Goal: Information Seeking & Learning: Learn about a topic

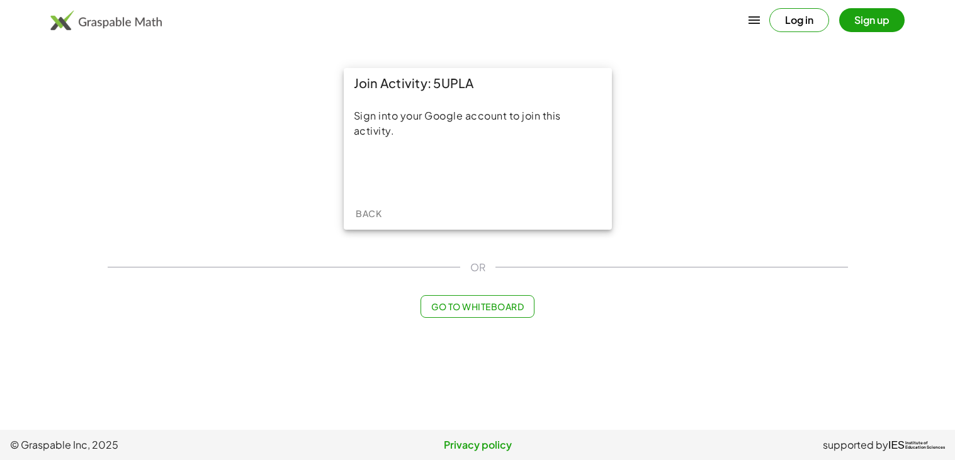
click at [514, 291] on div "Join Activity: 5UPLA Sign into your Google account to join this activity. Back …" at bounding box center [477, 192] width 755 height 265
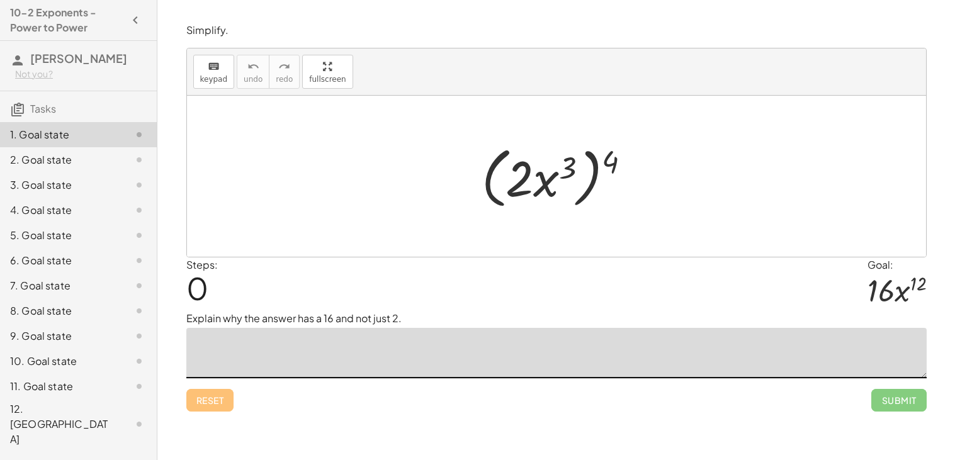
click at [370, 347] on textarea at bounding box center [556, 353] width 740 height 50
click at [366, 364] on textarea at bounding box center [556, 353] width 740 height 50
click at [365, 371] on textarea at bounding box center [556, 353] width 740 height 50
drag, startPoint x: 612, startPoint y: 162, endPoint x: 565, endPoint y: 170, distance: 47.8
click at [565, 170] on div at bounding box center [561, 176] width 172 height 72
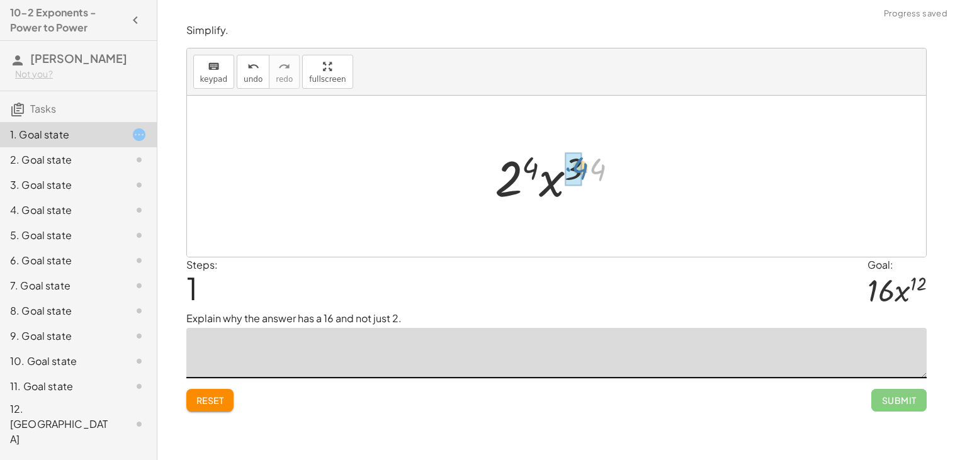
drag, startPoint x: 595, startPoint y: 170, endPoint x: 577, endPoint y: 169, distance: 18.3
click at [228, 402] on button "Reset" at bounding box center [210, 400] width 48 height 23
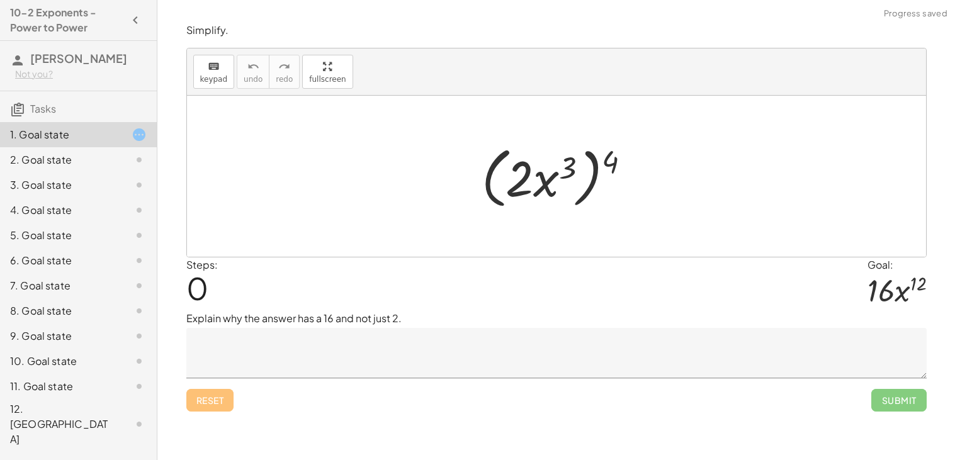
click at [256, 347] on textarea at bounding box center [556, 353] width 740 height 50
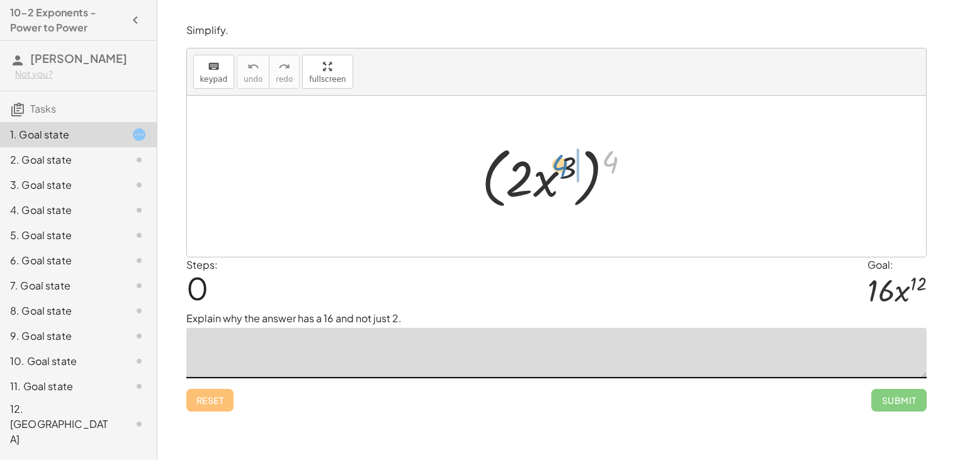
drag, startPoint x: 607, startPoint y: 157, endPoint x: 558, endPoint y: 161, distance: 49.9
click at [558, 161] on div at bounding box center [561, 176] width 172 height 72
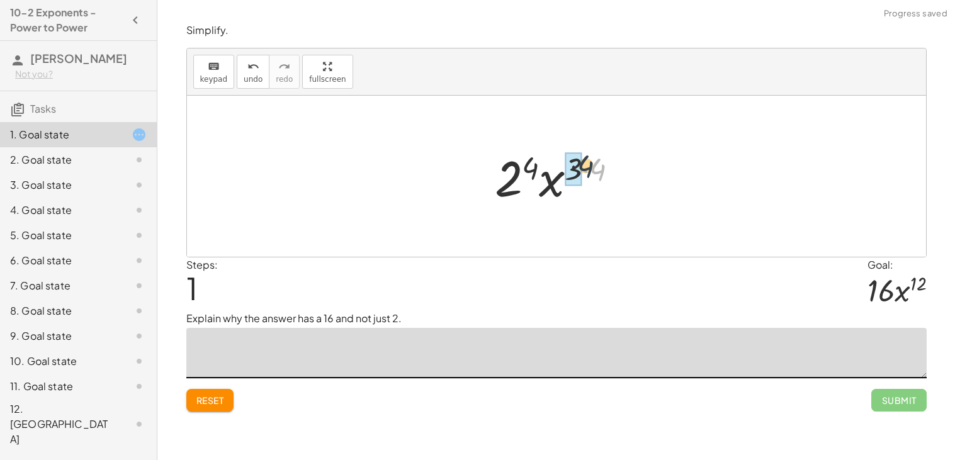
drag, startPoint x: 603, startPoint y: 169, endPoint x: 581, endPoint y: 166, distance: 22.4
drag, startPoint x: 592, startPoint y: 167, endPoint x: 541, endPoint y: 167, distance: 51.6
click at [541, 167] on div at bounding box center [561, 176] width 132 height 65
drag, startPoint x: 588, startPoint y: 166, endPoint x: 539, endPoint y: 159, distance: 49.5
click at [539, 159] on div at bounding box center [561, 176] width 132 height 65
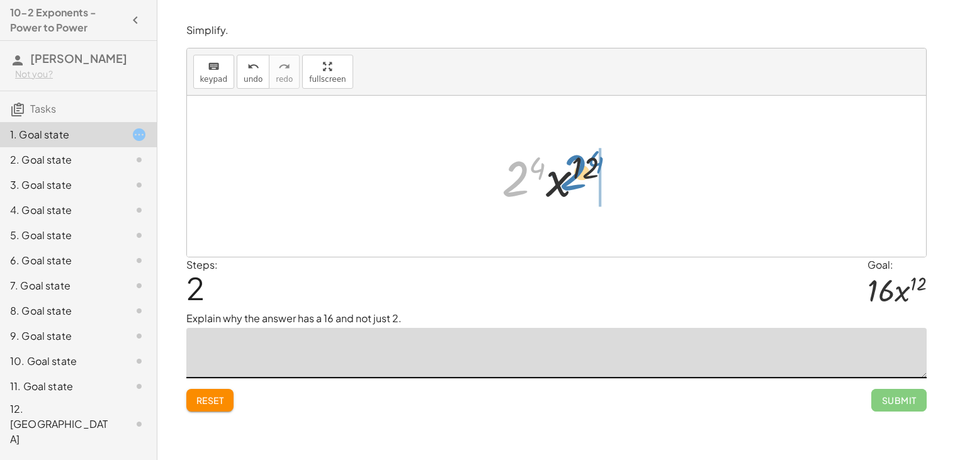
drag, startPoint x: 521, startPoint y: 176, endPoint x: 577, endPoint y: 171, distance: 56.2
click at [577, 171] on div at bounding box center [561, 176] width 132 height 65
click at [203, 398] on span "Reset" at bounding box center [210, 400] width 28 height 11
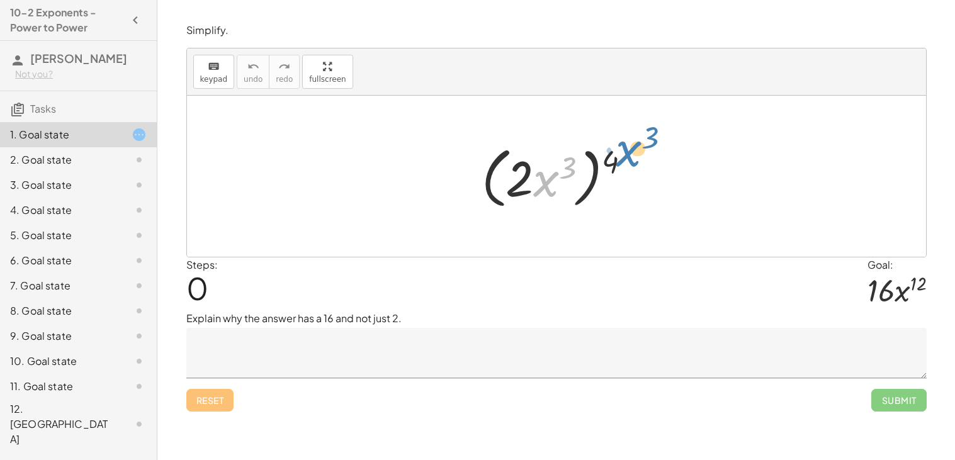
drag, startPoint x: 548, startPoint y: 188, endPoint x: 632, endPoint y: 161, distance: 88.6
click at [632, 161] on div at bounding box center [561, 176] width 172 height 72
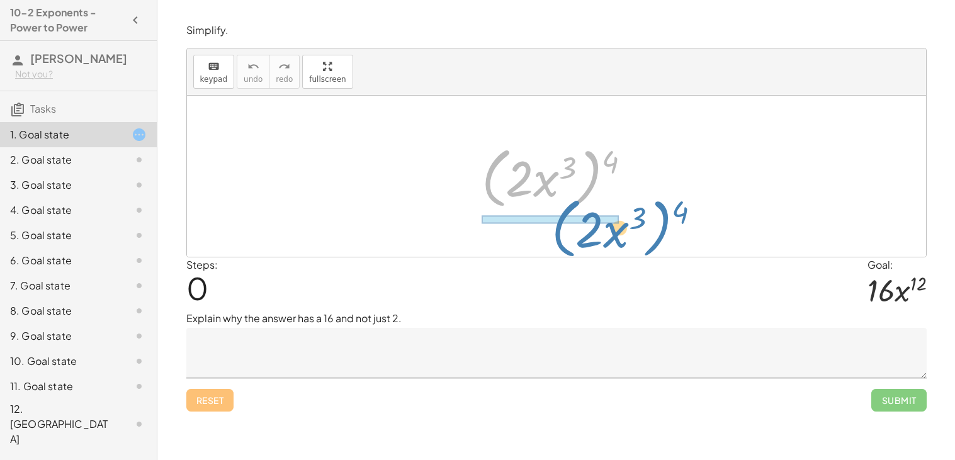
drag, startPoint x: 617, startPoint y: 161, endPoint x: 683, endPoint y: 204, distance: 78.2
click at [683, 204] on div "4 ( · 2 · x 3 ) ( · 2 · x 3 ) 4" at bounding box center [556, 176] width 739 height 161
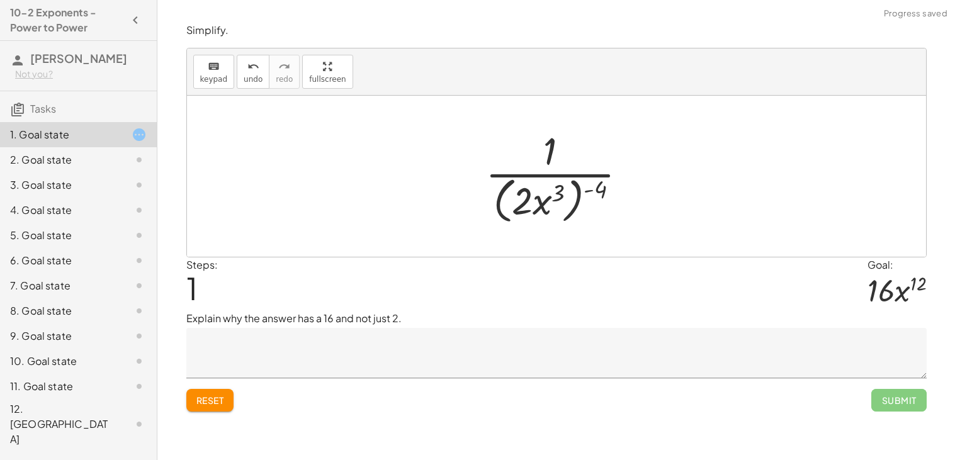
click at [683, 204] on div at bounding box center [556, 176] width 739 height 161
click at [211, 402] on span "Reset" at bounding box center [210, 400] width 28 height 11
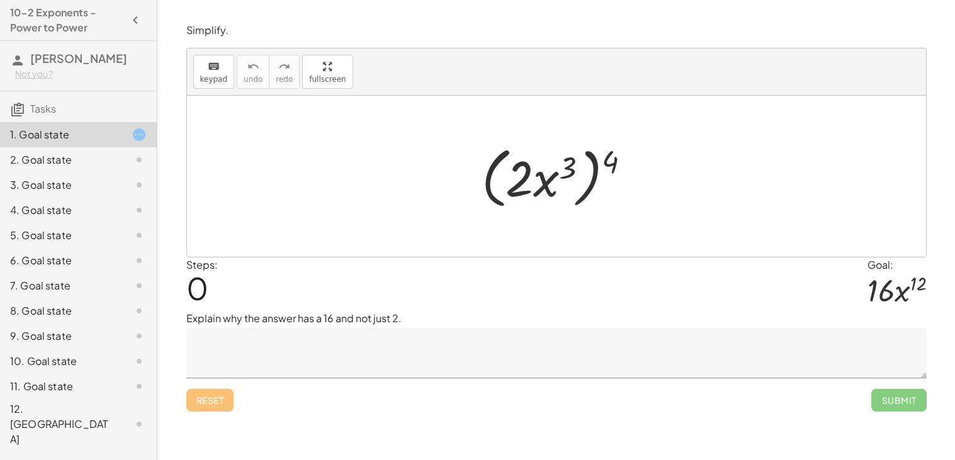
click at [594, 154] on div at bounding box center [561, 176] width 172 height 72
drag, startPoint x: 611, startPoint y: 159, endPoint x: 564, endPoint y: 158, distance: 46.6
click at [564, 158] on div at bounding box center [561, 176] width 172 height 72
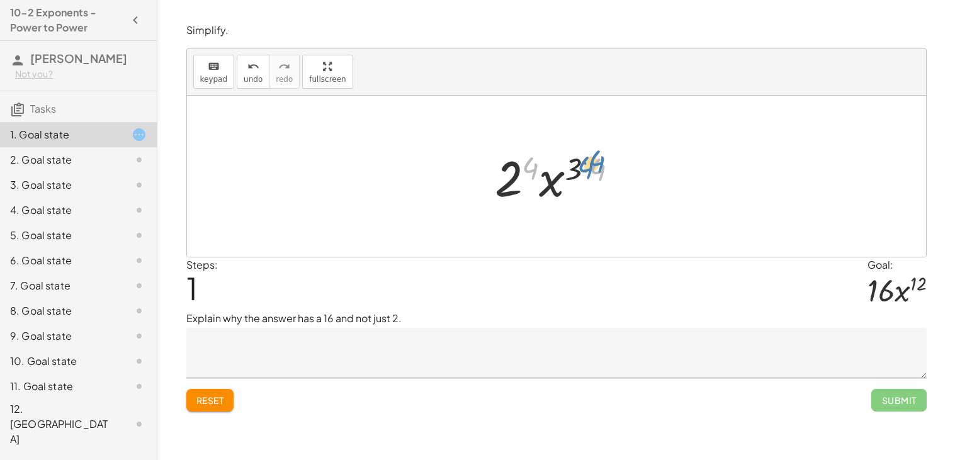
drag, startPoint x: 596, startPoint y: 164, endPoint x: 590, endPoint y: 157, distance: 8.9
click at [590, 157] on div at bounding box center [561, 176] width 146 height 65
drag, startPoint x: 595, startPoint y: 162, endPoint x: 573, endPoint y: 162, distance: 21.4
drag, startPoint x: 584, startPoint y: 163, endPoint x: 529, endPoint y: 163, distance: 55.4
click at [529, 163] on div at bounding box center [561, 176] width 132 height 65
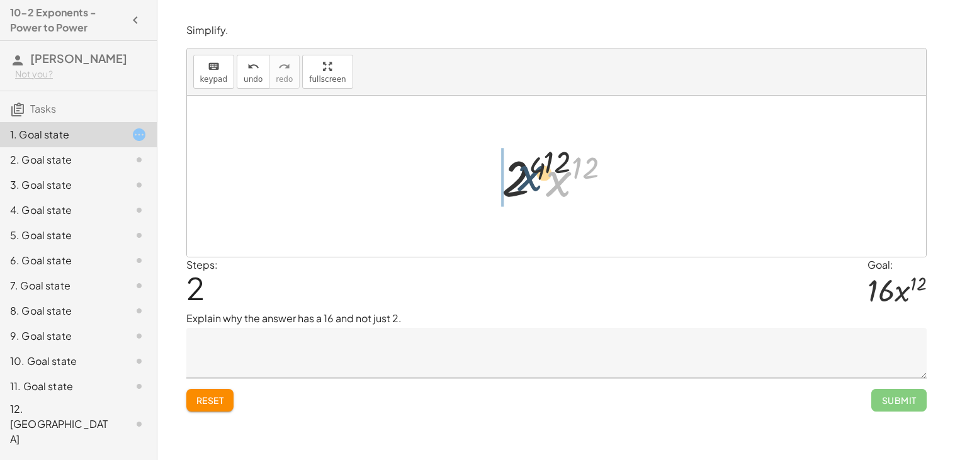
drag, startPoint x: 557, startPoint y: 186, endPoint x: 505, endPoint y: 176, distance: 53.2
click at [505, 176] on div at bounding box center [561, 176] width 132 height 65
drag, startPoint x: 589, startPoint y: 173, endPoint x: 534, endPoint y: 169, distance: 54.9
click at [534, 169] on div at bounding box center [561, 176] width 132 height 65
click at [213, 410] on button "Reset" at bounding box center [210, 400] width 48 height 23
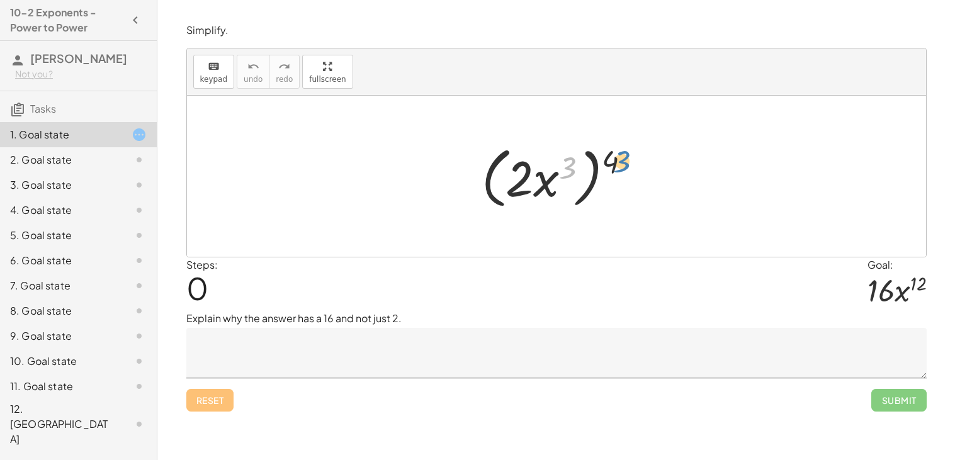
drag, startPoint x: 572, startPoint y: 164, endPoint x: 626, endPoint y: 157, distance: 54.5
click at [626, 157] on div at bounding box center [561, 176] width 172 height 72
drag, startPoint x: 608, startPoint y: 162, endPoint x: 567, endPoint y: 167, distance: 41.2
click at [567, 167] on div at bounding box center [561, 176] width 172 height 72
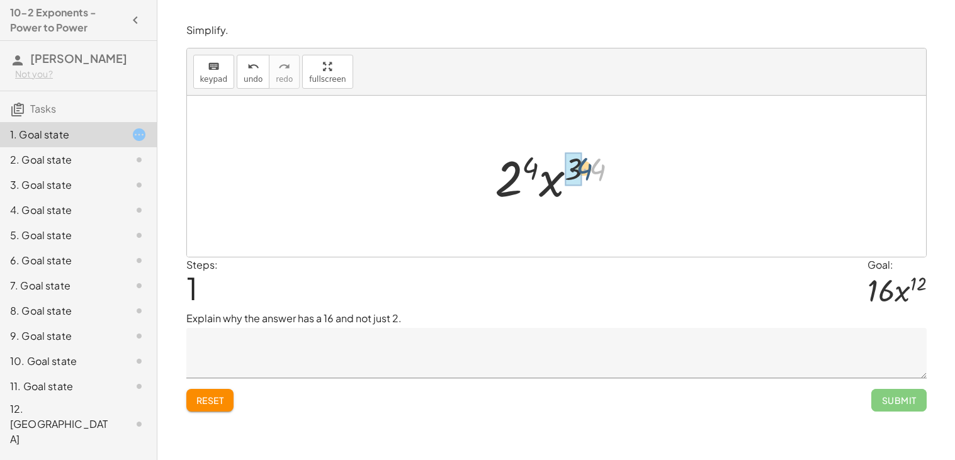
drag, startPoint x: 590, startPoint y: 167, endPoint x: 574, endPoint y: 166, distance: 16.4
drag, startPoint x: 583, startPoint y: 167, endPoint x: 527, endPoint y: 167, distance: 55.4
click at [527, 167] on div at bounding box center [561, 176] width 132 height 65
drag, startPoint x: 556, startPoint y: 186, endPoint x: 464, endPoint y: 174, distance: 92.7
click at [464, 174] on div "( · 2 · x 3 ) 4 · 2 4 · x ( · 3 · 4 ) · x 12 · 2 · x 4 12" at bounding box center [556, 176] width 739 height 161
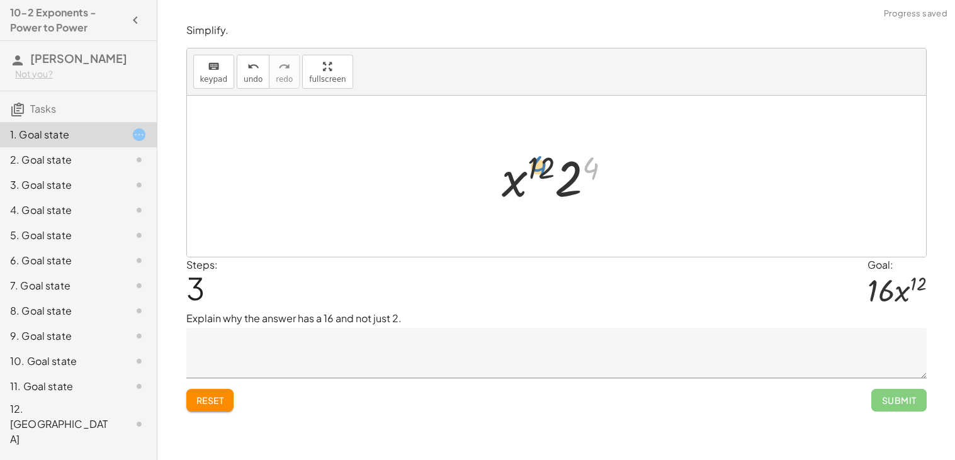
drag, startPoint x: 594, startPoint y: 165, endPoint x: 538, endPoint y: 165, distance: 55.4
click at [538, 165] on div at bounding box center [561, 176] width 132 height 65
click at [214, 406] on span "Reset" at bounding box center [210, 400] width 28 height 11
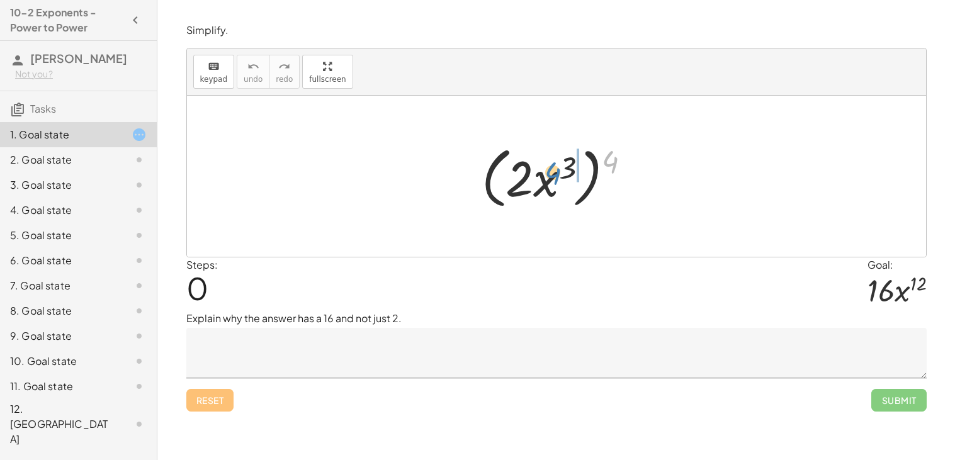
drag, startPoint x: 614, startPoint y: 162, endPoint x: 556, endPoint y: 174, distance: 58.4
click at [556, 174] on div at bounding box center [561, 176] width 172 height 72
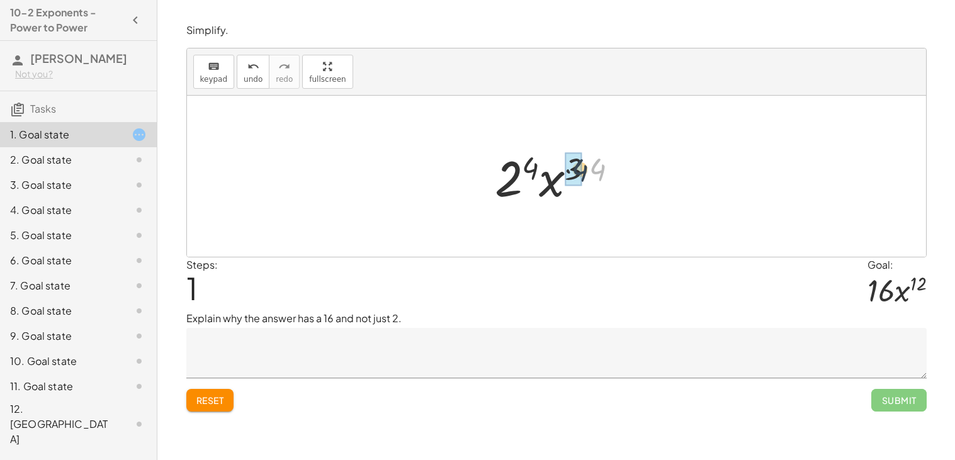
drag, startPoint x: 599, startPoint y: 163, endPoint x: 578, endPoint y: 164, distance: 20.8
drag, startPoint x: 537, startPoint y: 162, endPoint x: 493, endPoint y: 164, distance: 43.5
drag, startPoint x: 543, startPoint y: 167, endPoint x: 524, endPoint y: 174, distance: 20.7
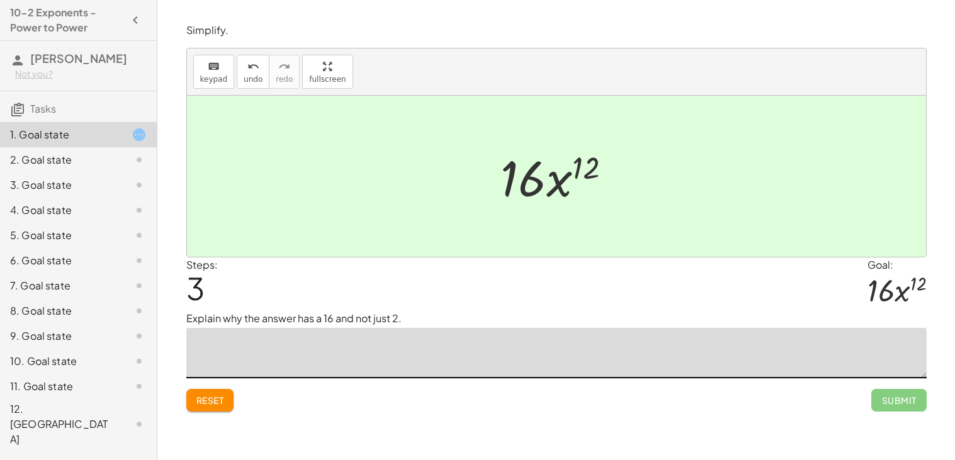
click at [493, 358] on textarea at bounding box center [556, 353] width 740 height 50
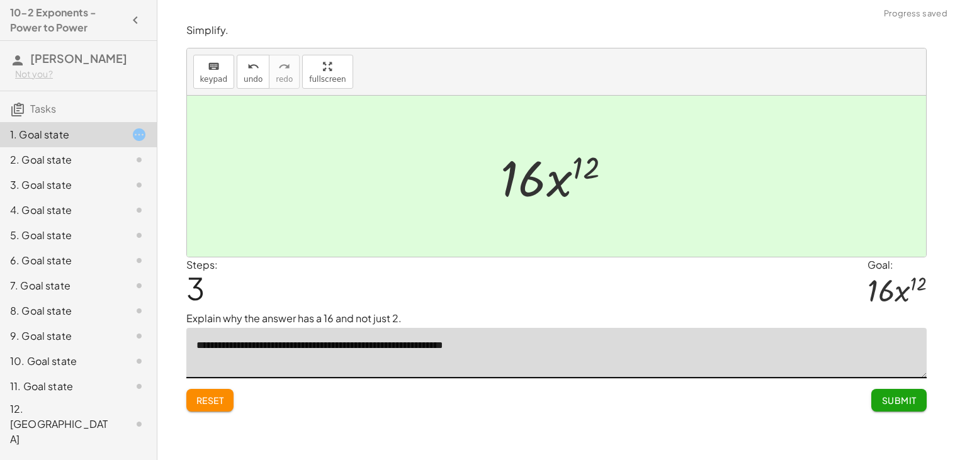
type textarea "**********"
click at [204, 288] on div "Steps: 3" at bounding box center [201, 284] width 31 height 54
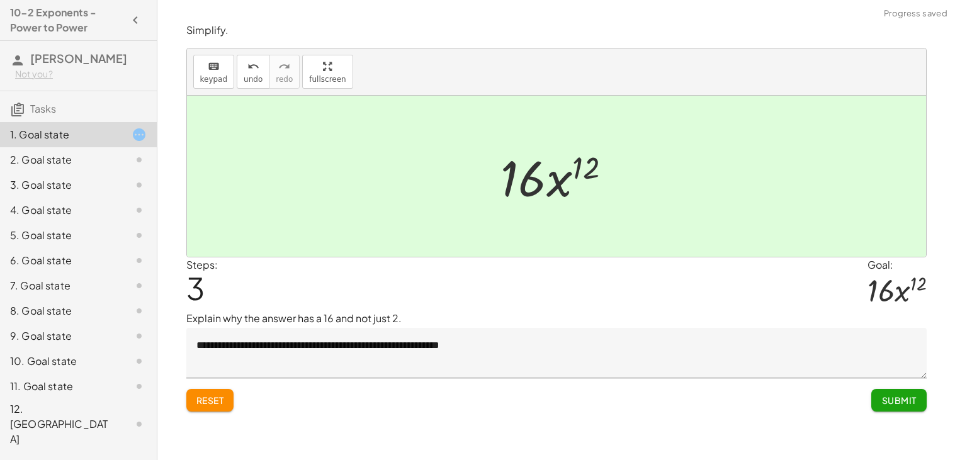
click at [188, 285] on span "3" at bounding box center [195, 288] width 18 height 38
click at [928, 401] on div "**********" at bounding box center [556, 217] width 755 height 403
click at [915, 405] on span "Submit" at bounding box center [898, 400] width 35 height 11
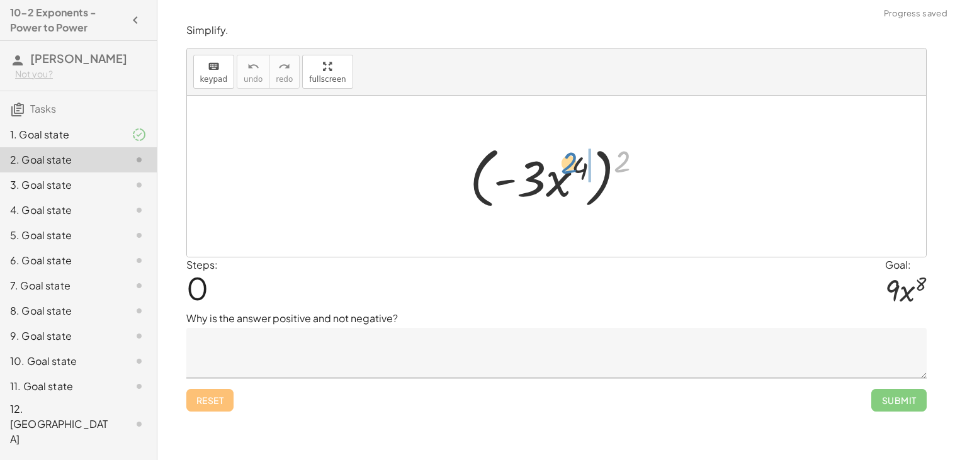
drag, startPoint x: 626, startPoint y: 164, endPoint x: 572, endPoint y: 166, distance: 53.5
click at [572, 166] on div at bounding box center [560, 176] width 195 height 72
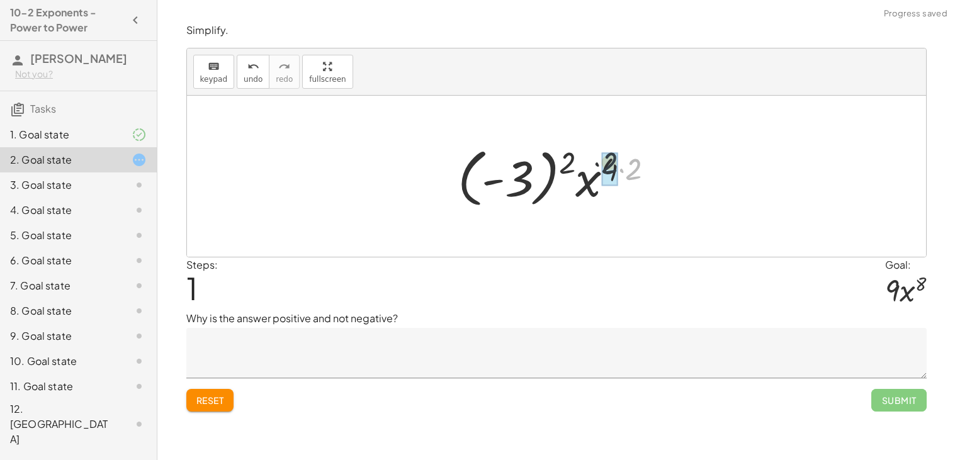
drag, startPoint x: 638, startPoint y: 173, endPoint x: 604, endPoint y: 164, distance: 35.1
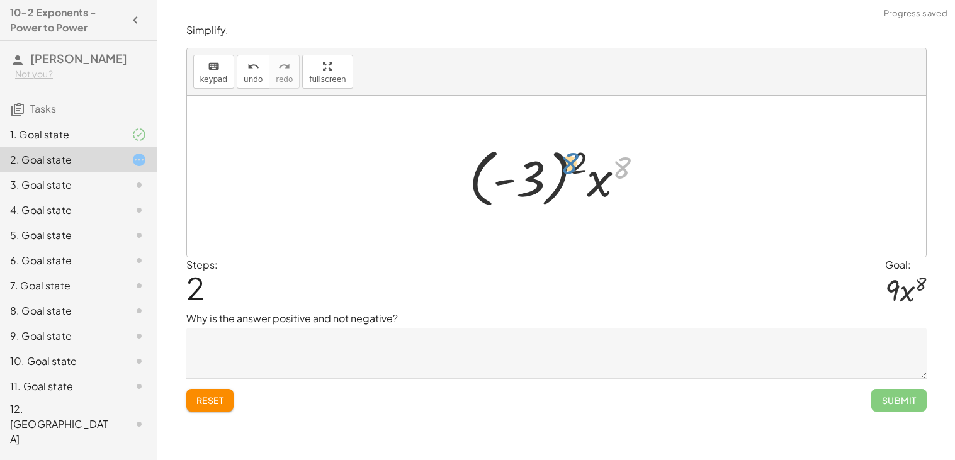
drag, startPoint x: 624, startPoint y: 161, endPoint x: 571, endPoint y: 153, distance: 54.0
click at [571, 153] on div at bounding box center [561, 177] width 197 height 70
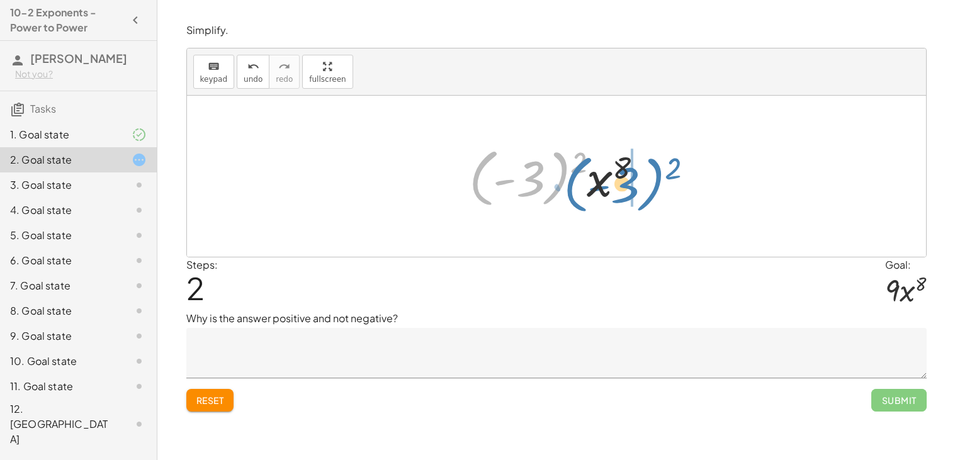
drag, startPoint x: 556, startPoint y: 171, endPoint x: 651, endPoint y: 178, distance: 94.6
click at [651, 178] on div at bounding box center [561, 177] width 197 height 70
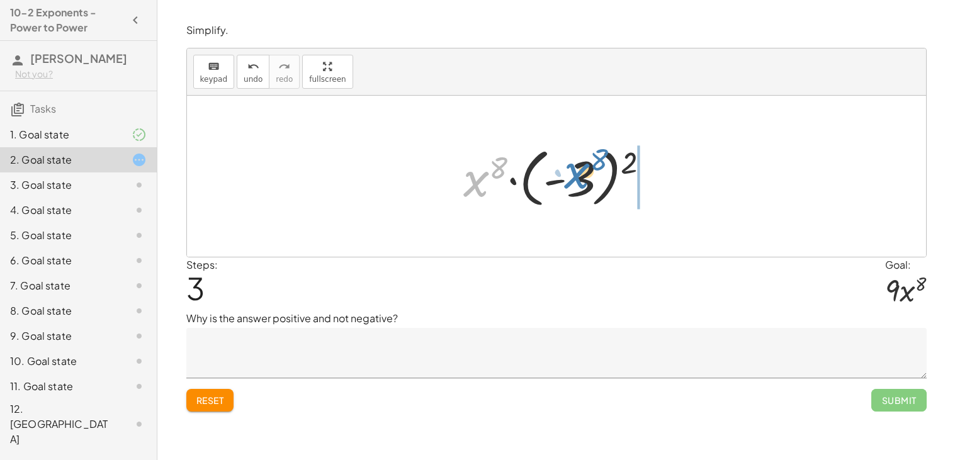
drag, startPoint x: 480, startPoint y: 173, endPoint x: 583, endPoint y: 165, distance: 102.9
click at [583, 165] on div at bounding box center [561, 177] width 209 height 70
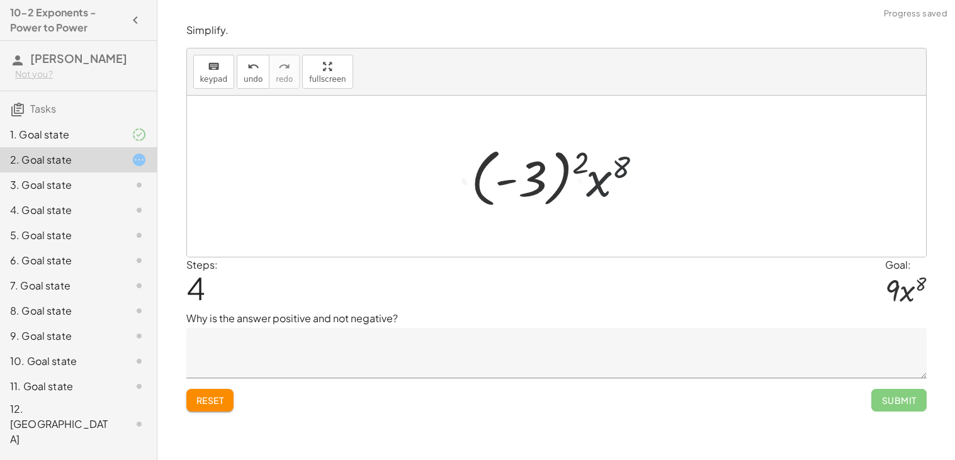
click at [583, 165] on div at bounding box center [561, 177] width 197 height 70
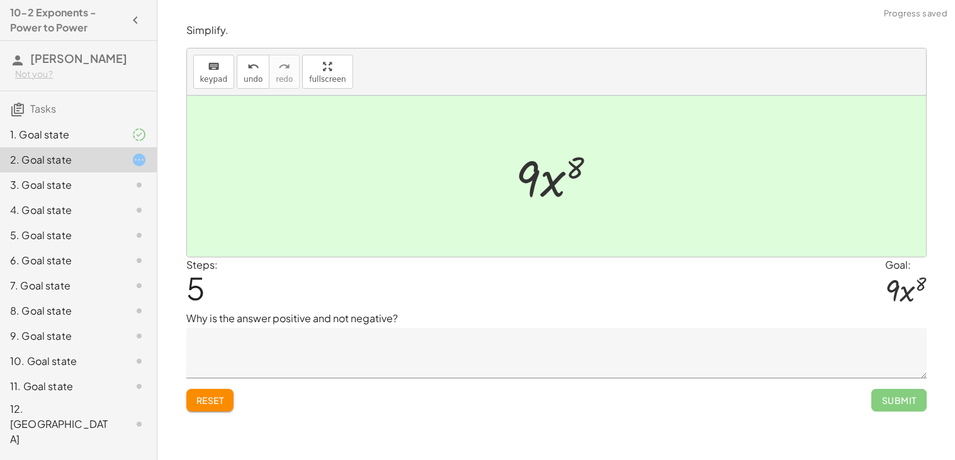
click at [283, 354] on textarea at bounding box center [556, 353] width 740 height 50
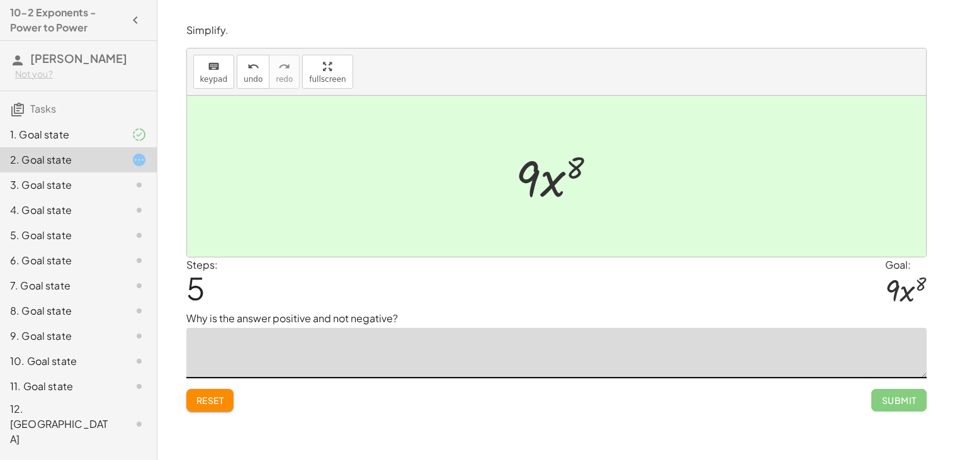
click at [285, 359] on textarea at bounding box center [556, 353] width 740 height 50
click at [280, 350] on textarea at bounding box center [556, 353] width 740 height 50
click at [248, 350] on textarea "**********" at bounding box center [556, 353] width 740 height 50
click at [298, 353] on textarea "**********" at bounding box center [556, 353] width 740 height 50
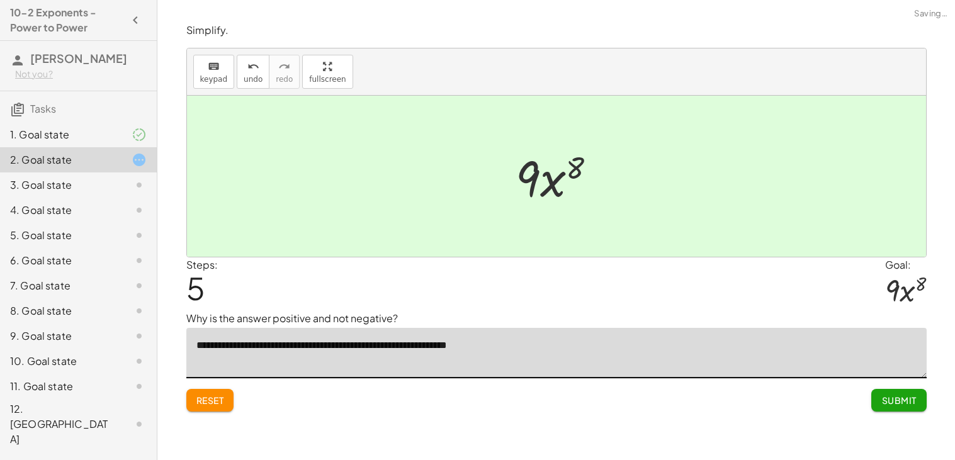
click at [510, 345] on textarea "**********" at bounding box center [556, 353] width 740 height 50
click at [568, 355] on textarea "**********" at bounding box center [556, 353] width 740 height 50
click at [731, 351] on textarea "**********" at bounding box center [556, 353] width 740 height 50
type textarea "**********"
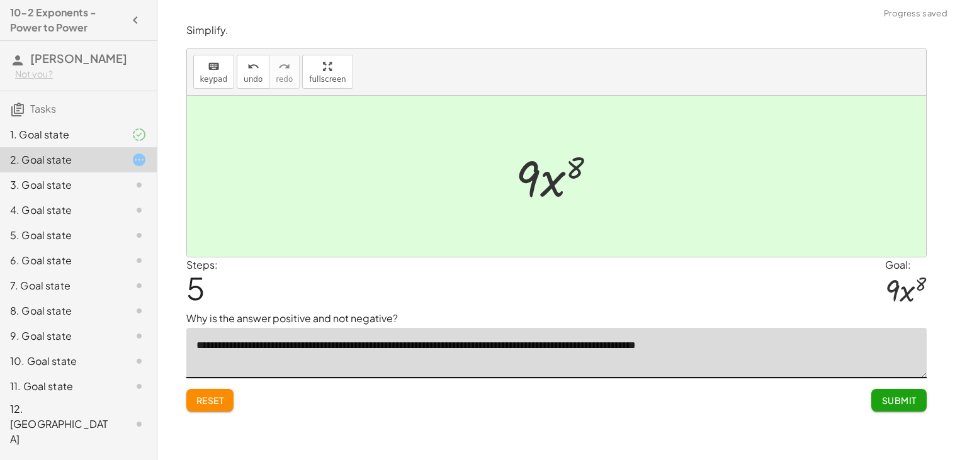
click at [0, 0] on div "**********" at bounding box center [0, 0] width 0 height 0
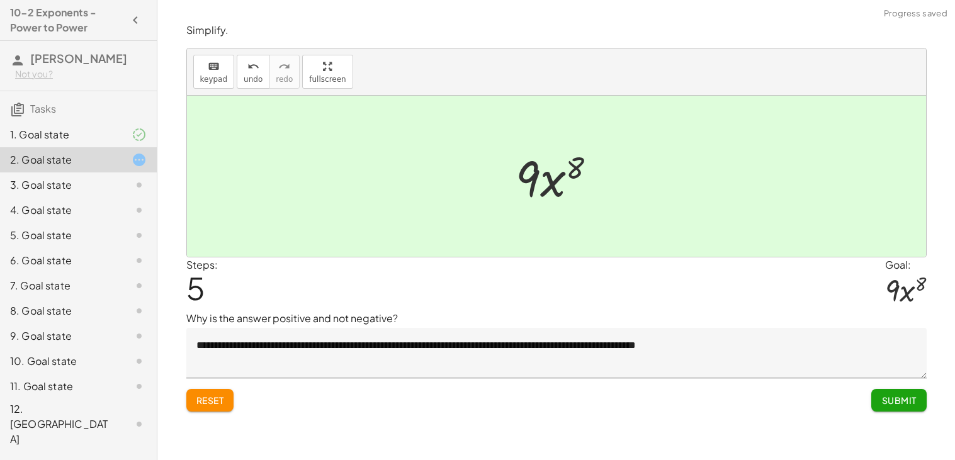
click at [880, 398] on button "Submit" at bounding box center [898, 400] width 55 height 23
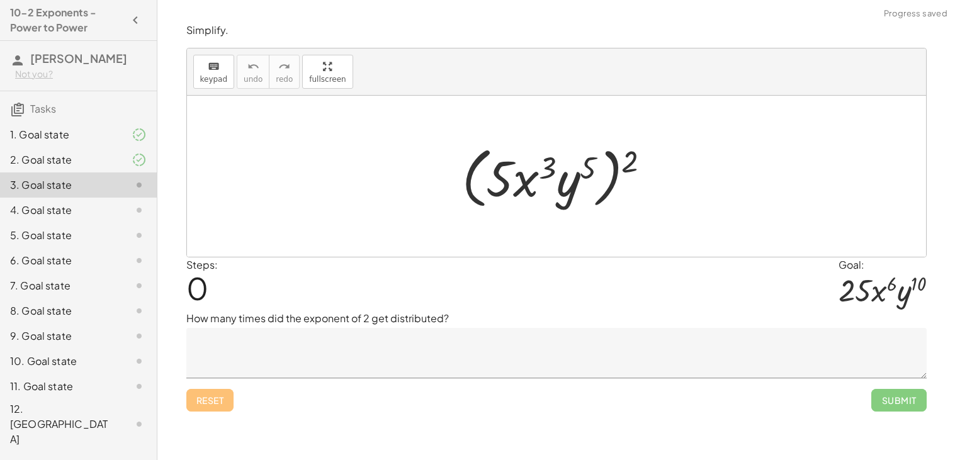
click at [740, 287] on div "Steps: 0 Goal: · 25 · x 6 · y 10" at bounding box center [556, 284] width 740 height 54
drag, startPoint x: 629, startPoint y: 164, endPoint x: 545, endPoint y: 169, distance: 83.9
click at [545, 169] on div at bounding box center [561, 176] width 211 height 72
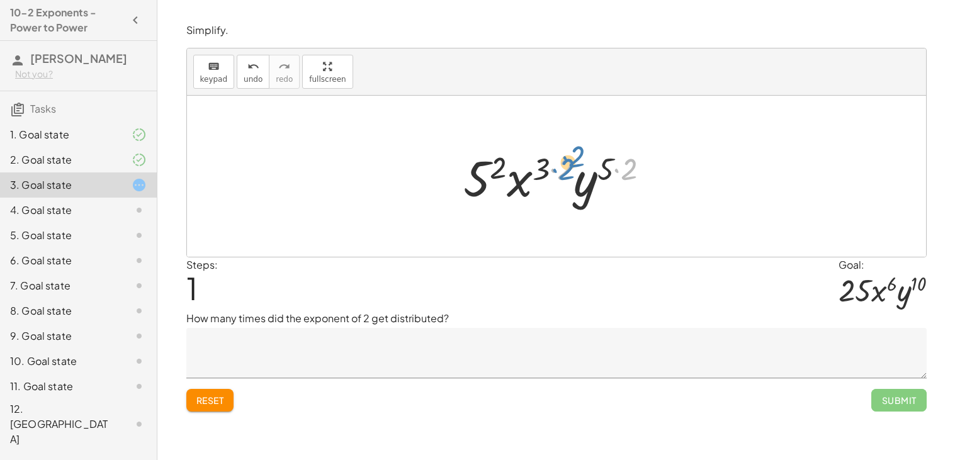
drag, startPoint x: 633, startPoint y: 166, endPoint x: 580, endPoint y: 154, distance: 54.4
click at [580, 154] on div at bounding box center [561, 176] width 209 height 65
drag, startPoint x: 628, startPoint y: 171, endPoint x: 506, endPoint y: 169, distance: 121.5
click at [506, 169] on div at bounding box center [561, 176] width 209 height 65
drag, startPoint x: 493, startPoint y: 171, endPoint x: 563, endPoint y: 167, distance: 70.6
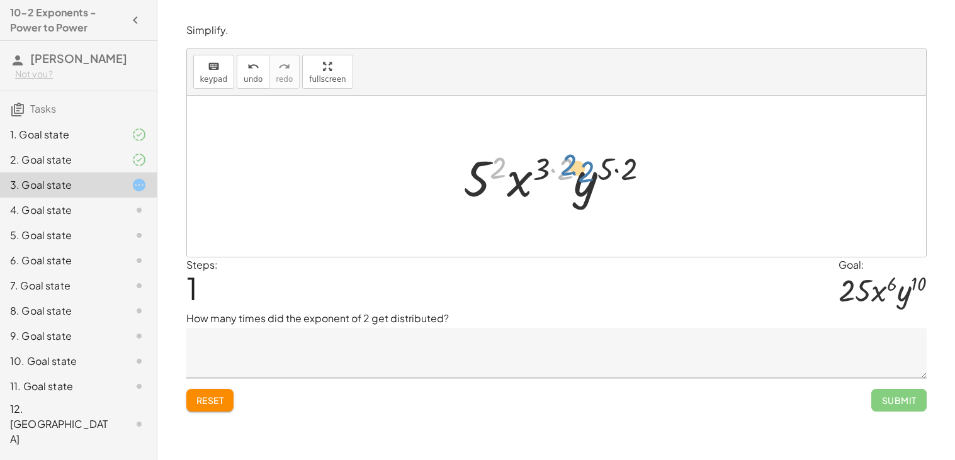
click at [563, 167] on div at bounding box center [561, 176] width 209 height 65
drag, startPoint x: 587, startPoint y: 186, endPoint x: 483, endPoint y: 177, distance: 104.2
click at [483, 177] on div at bounding box center [561, 176] width 209 height 65
drag, startPoint x: 614, startPoint y: 167, endPoint x: 590, endPoint y: 155, distance: 25.9
click at [590, 155] on div at bounding box center [561, 176] width 209 height 65
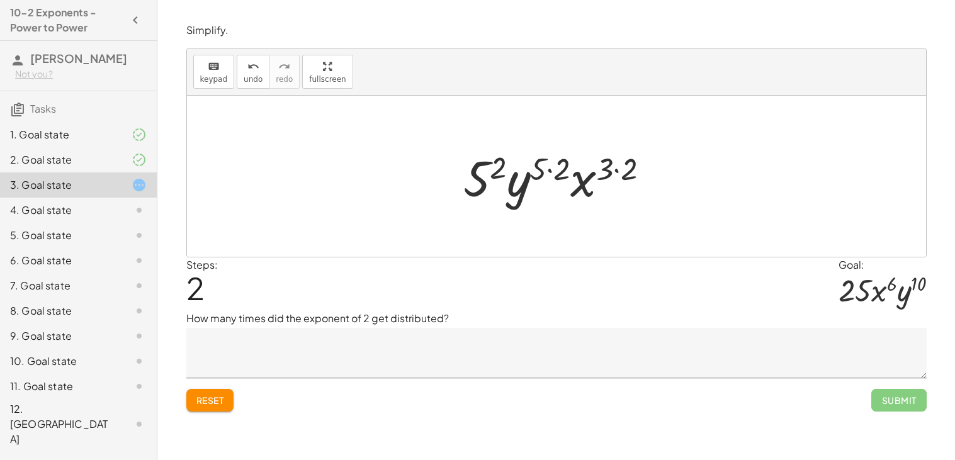
click at [623, 166] on div at bounding box center [561, 176] width 209 height 65
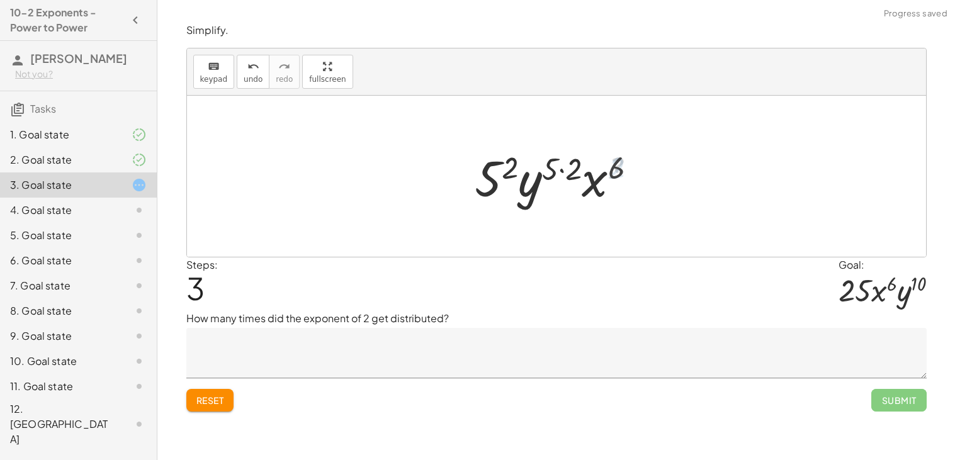
click at [607, 164] on div at bounding box center [561, 176] width 184 height 65
click at [580, 162] on div at bounding box center [561, 176] width 184 height 65
click at [546, 164] on div at bounding box center [561, 176] width 170 height 65
click at [223, 395] on span "Reset" at bounding box center [210, 400] width 28 height 11
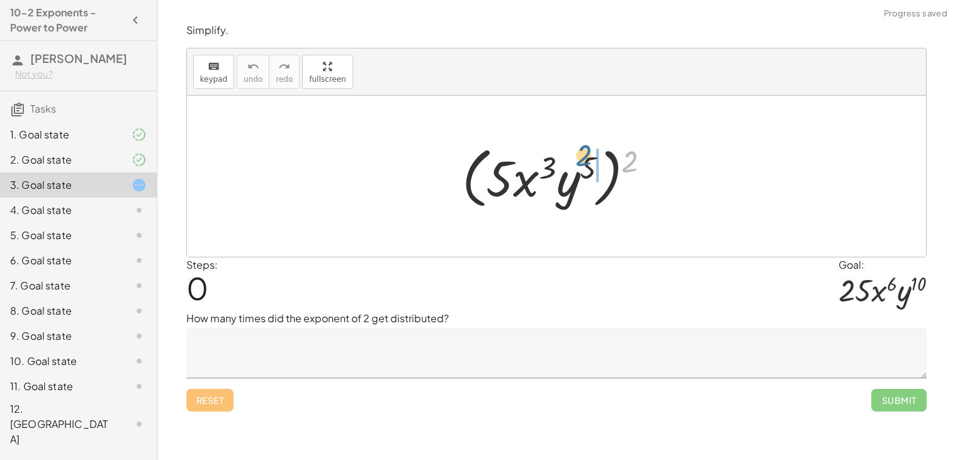
drag, startPoint x: 627, startPoint y: 162, endPoint x: 573, endPoint y: 156, distance: 54.4
click at [573, 156] on div at bounding box center [561, 176] width 211 height 72
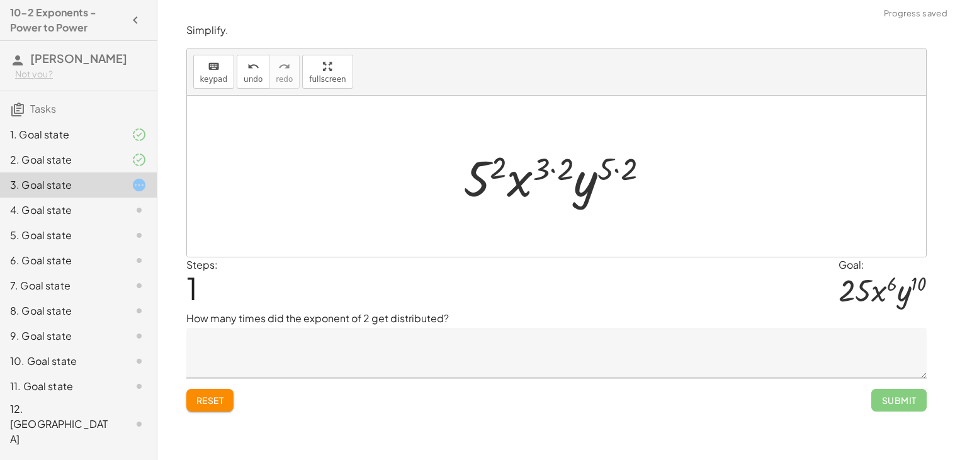
click at [614, 165] on div at bounding box center [561, 176] width 209 height 65
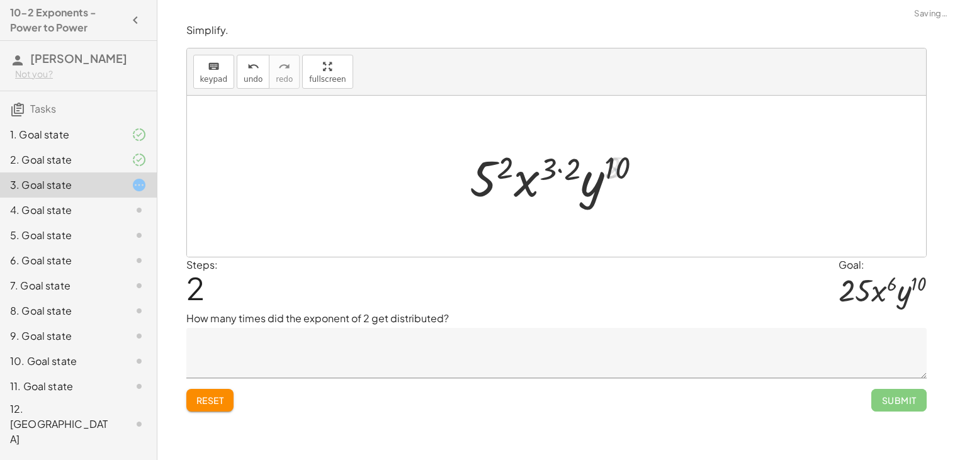
click at [561, 166] on div at bounding box center [561, 176] width 194 height 65
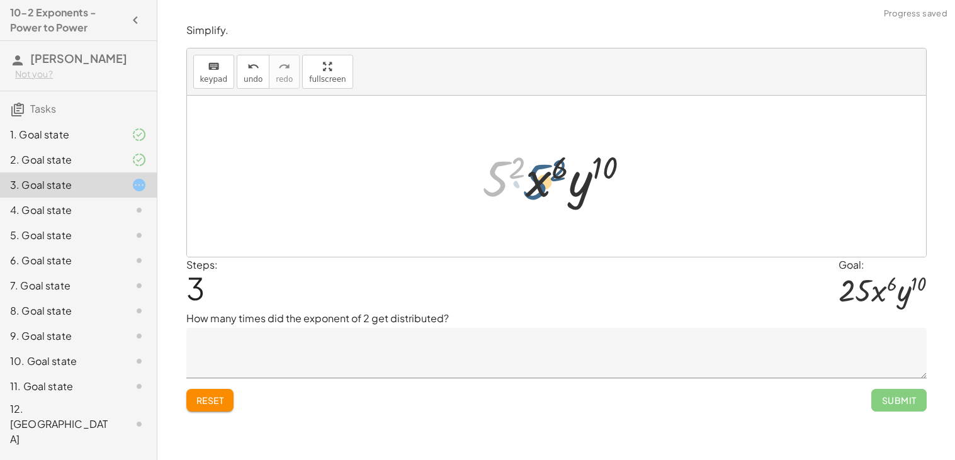
drag, startPoint x: 500, startPoint y: 183, endPoint x: 548, endPoint y: 185, distance: 48.5
click at [548, 185] on div at bounding box center [561, 176] width 170 height 65
drag, startPoint x: 543, startPoint y: 184, endPoint x: 473, endPoint y: 177, distance: 70.3
click at [484, 167] on div at bounding box center [561, 176] width 170 height 65
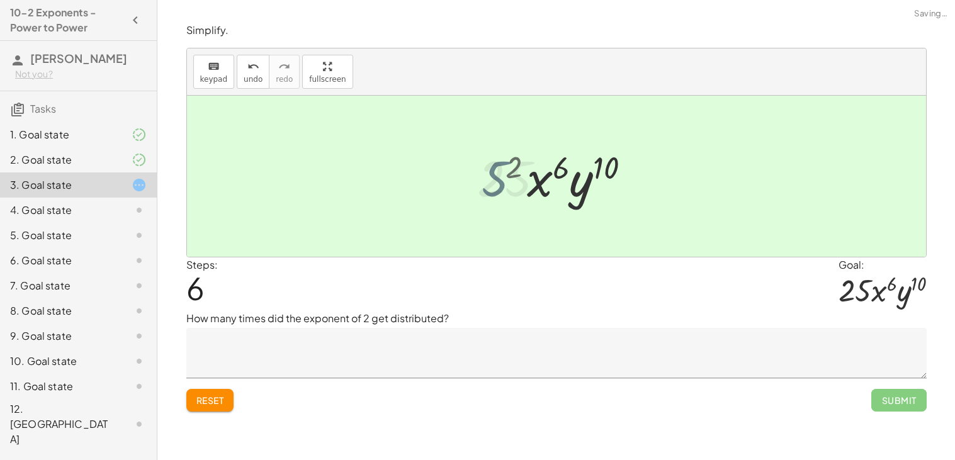
click at [495, 169] on div at bounding box center [561, 176] width 181 height 65
click at [394, 342] on textarea at bounding box center [556, 353] width 740 height 50
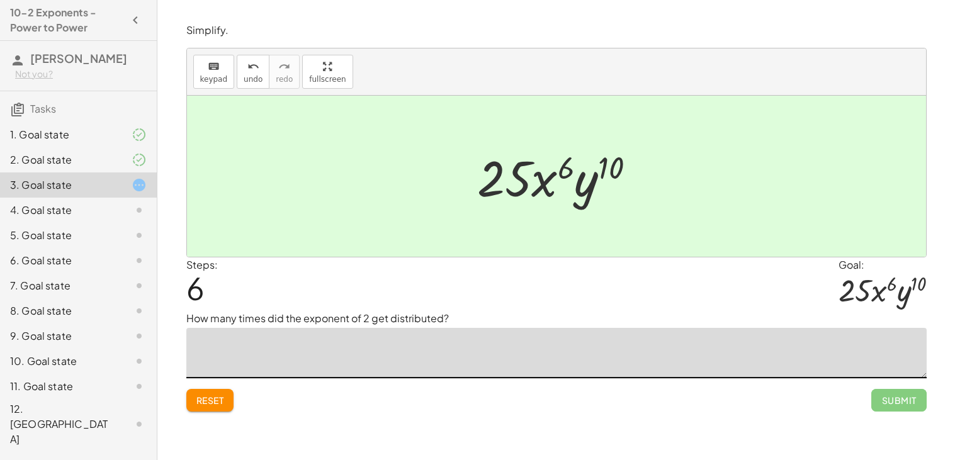
click at [220, 399] on span "Reset" at bounding box center [210, 400] width 28 height 11
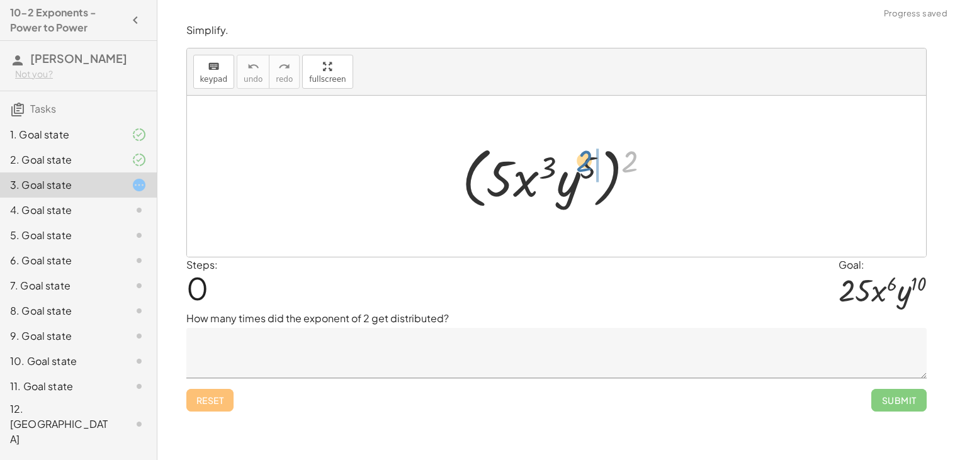
drag, startPoint x: 632, startPoint y: 156, endPoint x: 584, endPoint y: 155, distance: 47.8
click at [584, 155] on div at bounding box center [561, 176] width 211 height 72
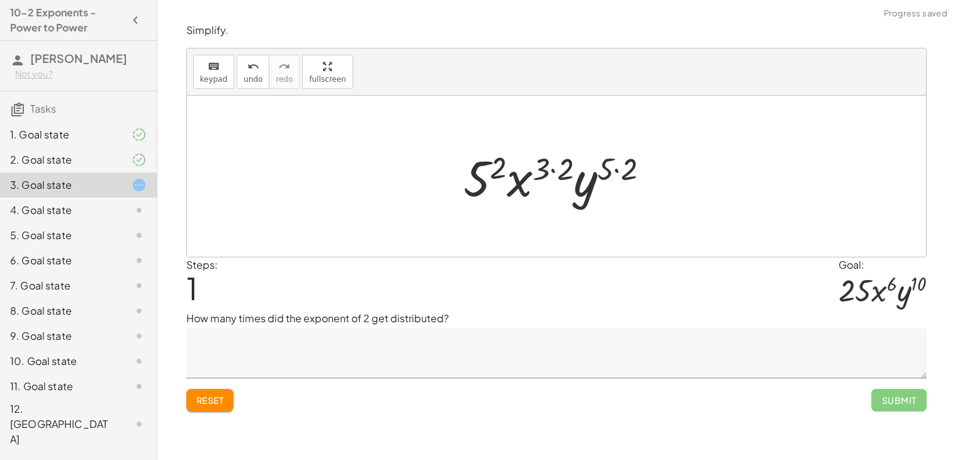
click at [628, 165] on div at bounding box center [561, 176] width 209 height 65
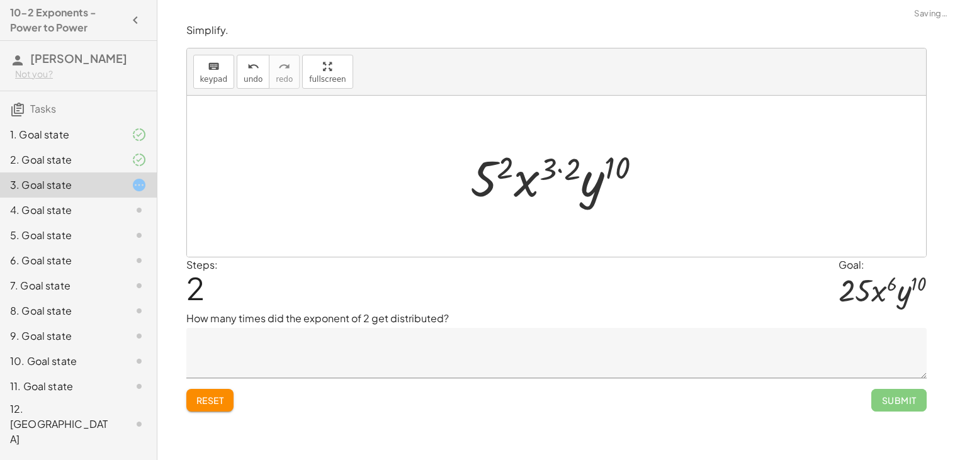
click at [568, 172] on div at bounding box center [561, 176] width 194 height 65
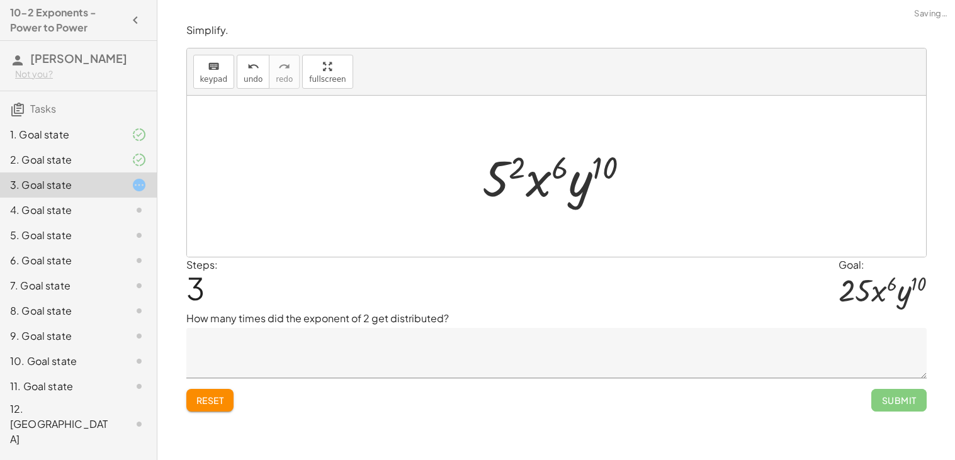
click at [502, 164] on div at bounding box center [561, 176] width 170 height 65
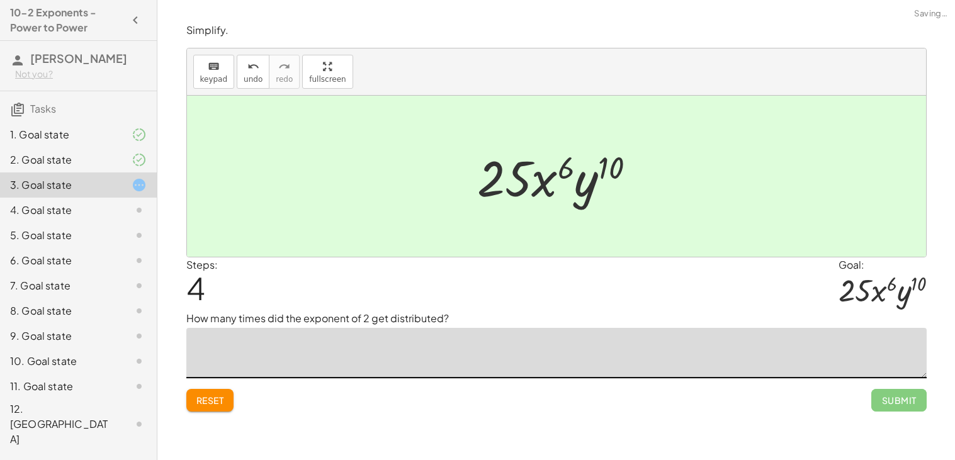
click at [316, 354] on textarea at bounding box center [556, 353] width 740 height 50
click at [278, 347] on textarea "**********" at bounding box center [556, 353] width 740 height 50
click at [414, 352] on textarea "**********" at bounding box center [556, 353] width 740 height 50
click at [388, 343] on textarea "**********" at bounding box center [556, 353] width 740 height 50
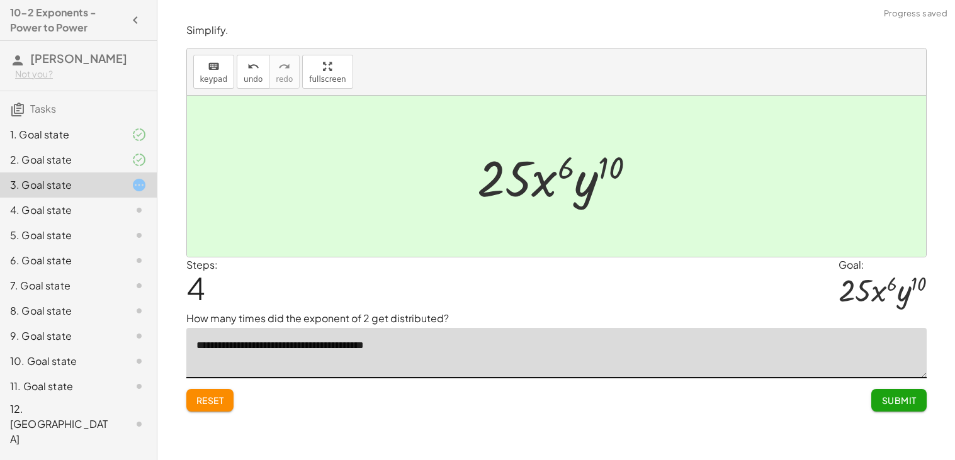
type textarea "**********"
click at [409, 345] on textarea "**********" at bounding box center [556, 353] width 740 height 50
click at [442, 347] on textarea "**********" at bounding box center [556, 353] width 740 height 50
click at [911, 394] on button "Submit" at bounding box center [898, 400] width 55 height 23
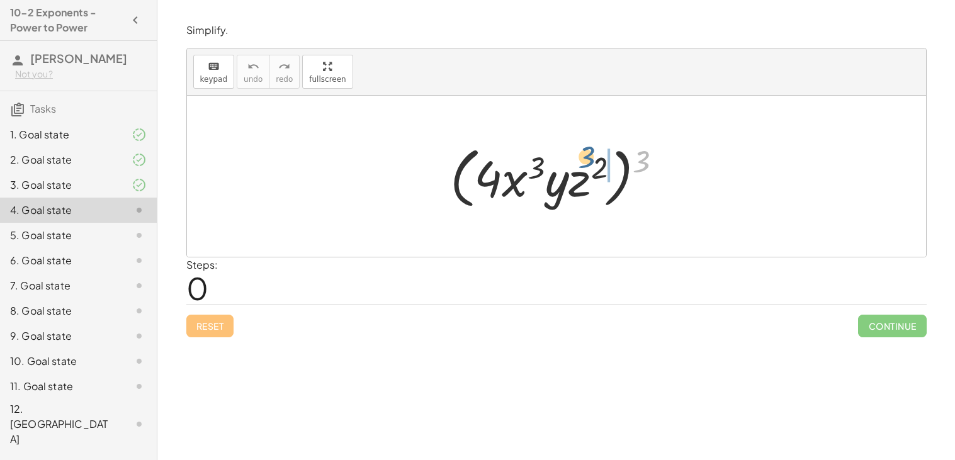
drag, startPoint x: 645, startPoint y: 164, endPoint x: 589, endPoint y: 161, distance: 56.1
click at [589, 161] on div at bounding box center [561, 176] width 235 height 72
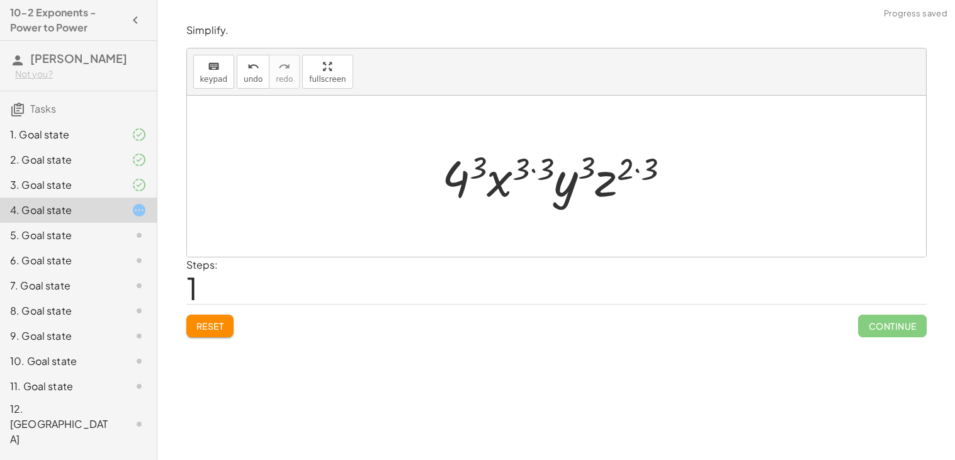
click at [660, 171] on div at bounding box center [561, 176] width 251 height 65
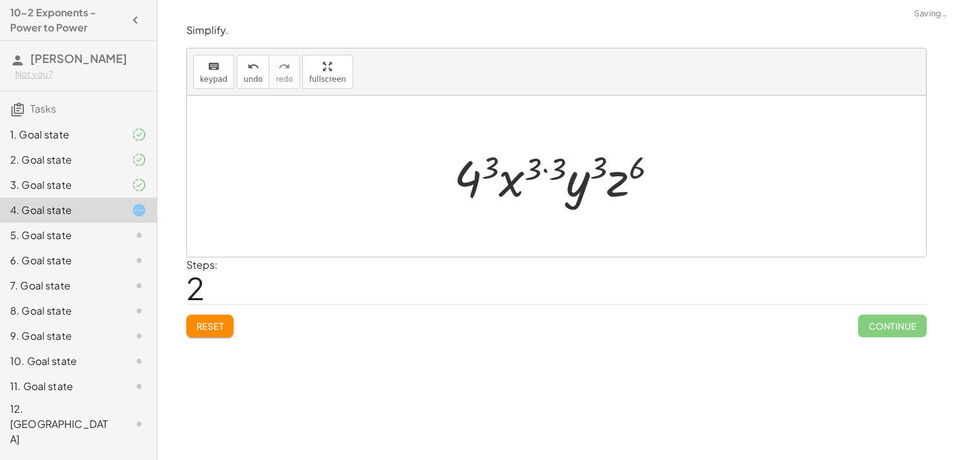
click at [552, 171] on div at bounding box center [561, 176] width 227 height 65
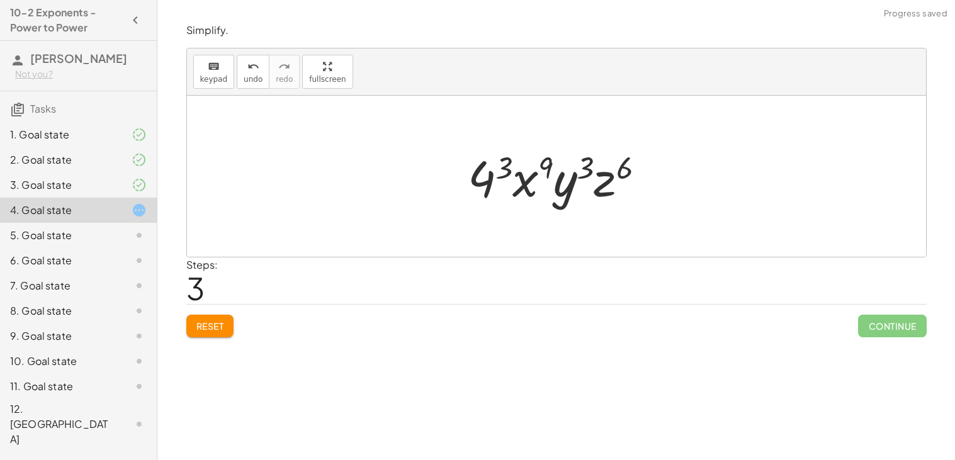
click at [483, 189] on div at bounding box center [561, 176] width 200 height 65
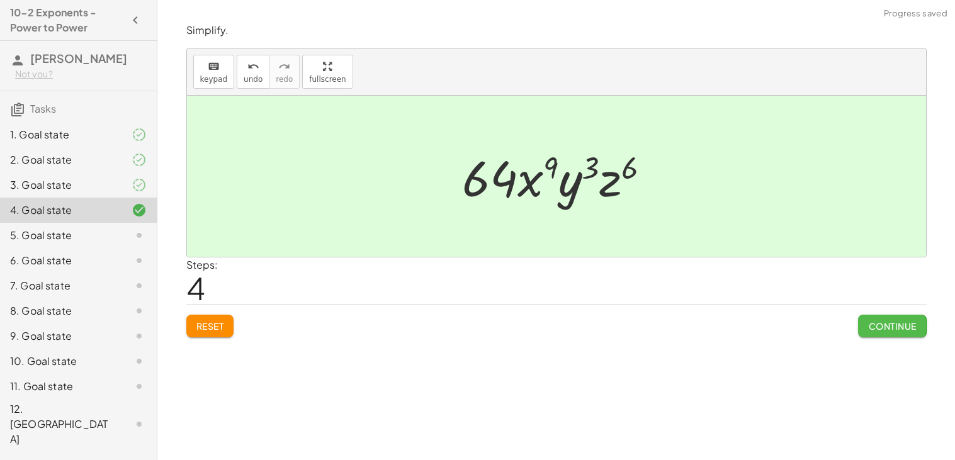
click at [881, 326] on span "Continue" at bounding box center [892, 325] width 48 height 11
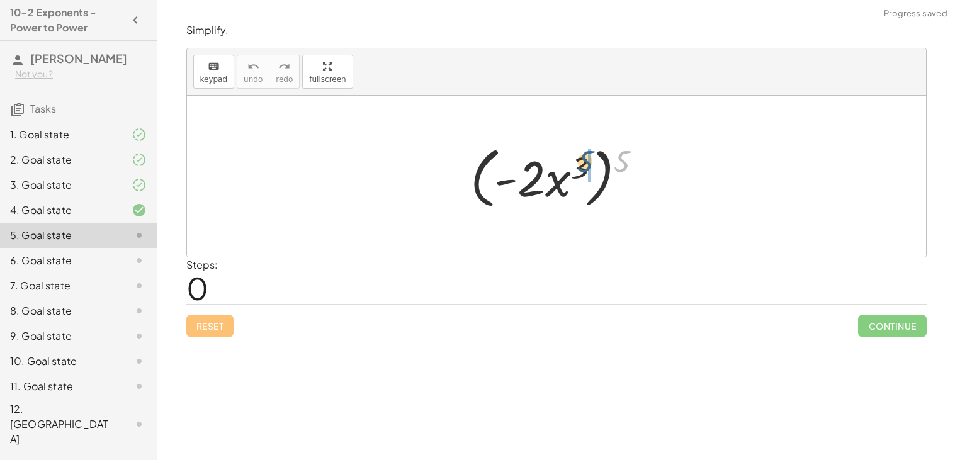
drag, startPoint x: 621, startPoint y: 163, endPoint x: 583, endPoint y: 163, distance: 38.4
click at [583, 163] on div at bounding box center [561, 176] width 194 height 72
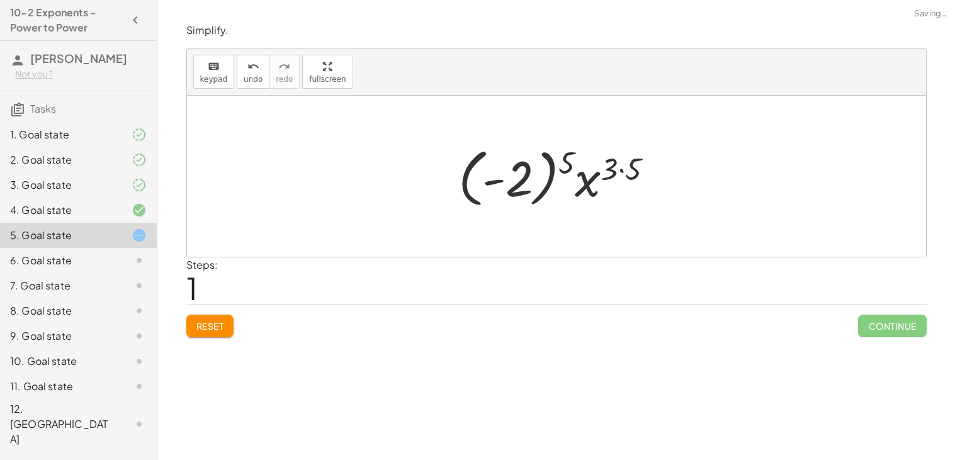
click at [621, 166] on div at bounding box center [561, 177] width 218 height 70
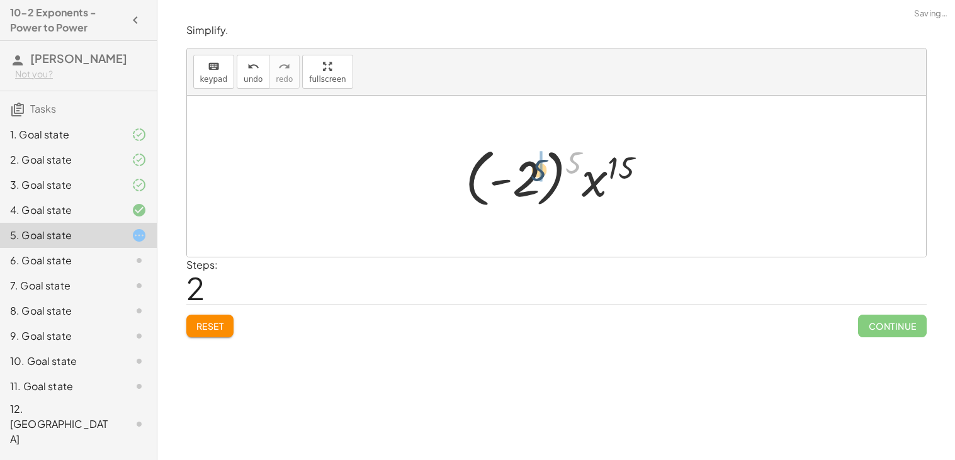
drag, startPoint x: 577, startPoint y: 166, endPoint x: 537, endPoint y: 175, distance: 41.2
click at [537, 175] on div at bounding box center [561, 177] width 204 height 70
click at [542, 176] on div at bounding box center [561, 176] width 154 height 65
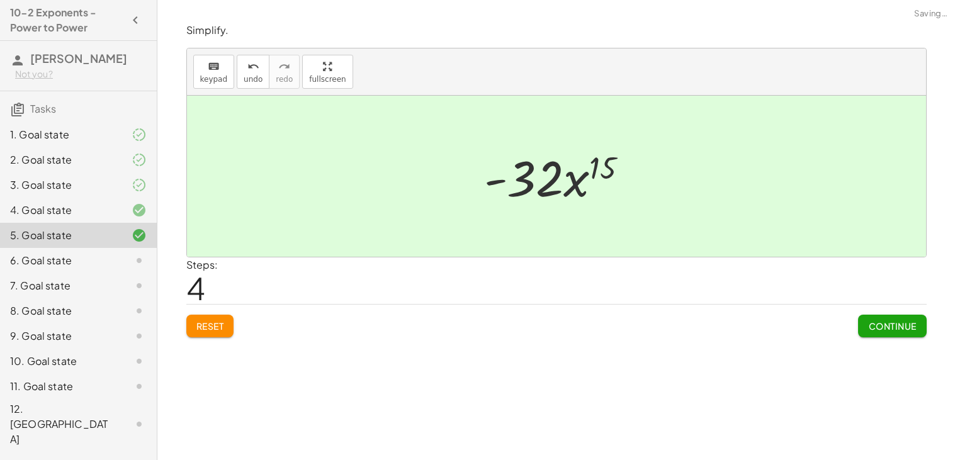
click at [889, 325] on span "Continue" at bounding box center [892, 325] width 48 height 11
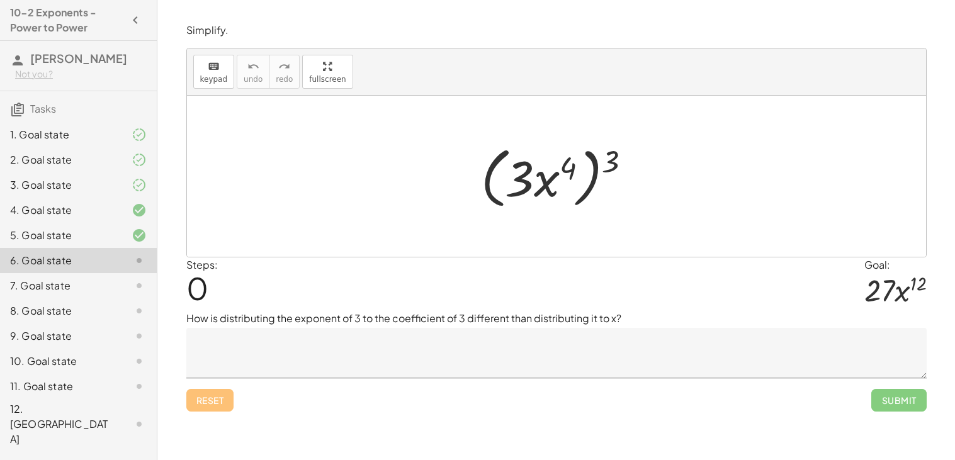
click at [383, 353] on textarea at bounding box center [556, 353] width 740 height 50
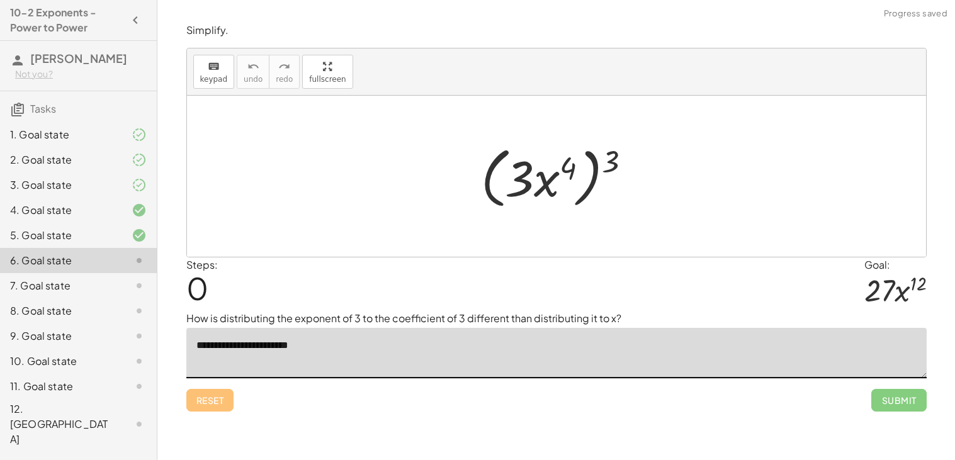
type textarea "**********"
drag, startPoint x: 612, startPoint y: 159, endPoint x: 563, endPoint y: 162, distance: 49.9
click at [563, 162] on div at bounding box center [561, 176] width 173 height 72
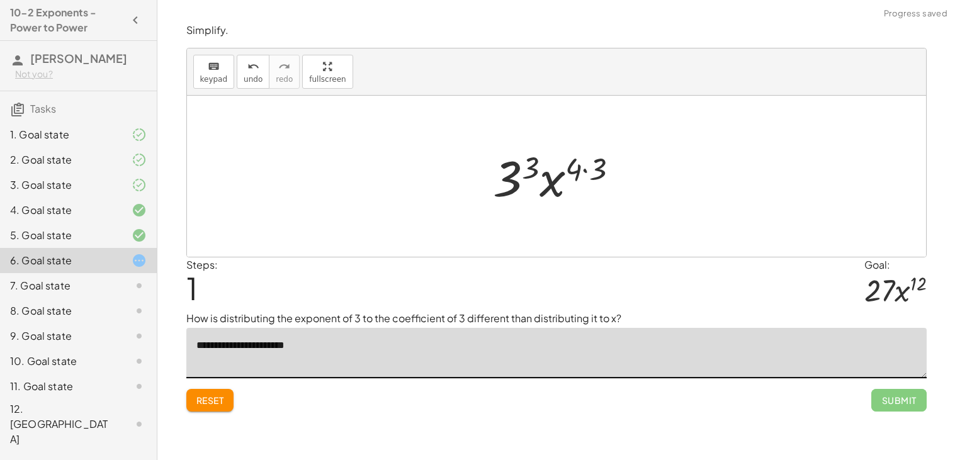
click at [594, 170] on div at bounding box center [560, 176] width 147 height 65
click at [515, 159] on div at bounding box center [560, 176] width 133 height 65
